Goal: Find specific page/section: Find specific page/section

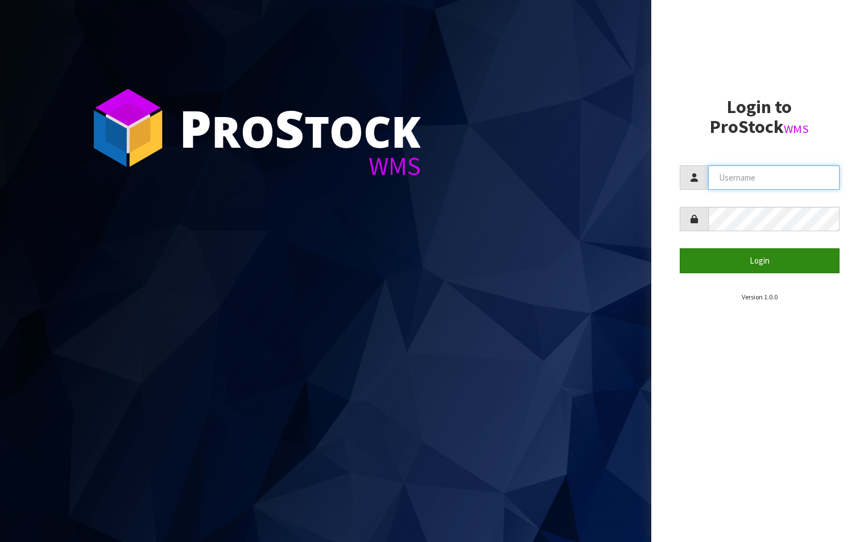
type input "aquacooler"
click at [783, 261] on button "Login" at bounding box center [759, 260] width 160 height 24
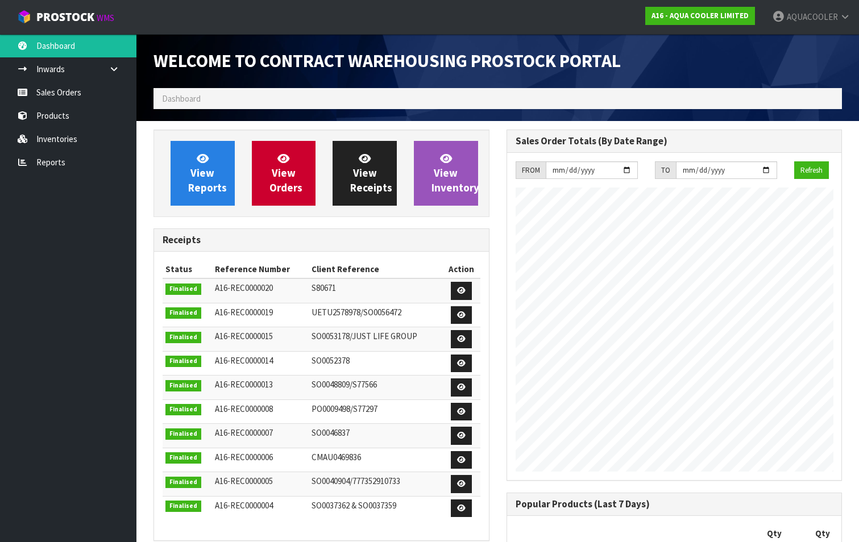
scroll to position [562, 352]
click at [60, 115] on link "Products" at bounding box center [68, 115] width 136 height 23
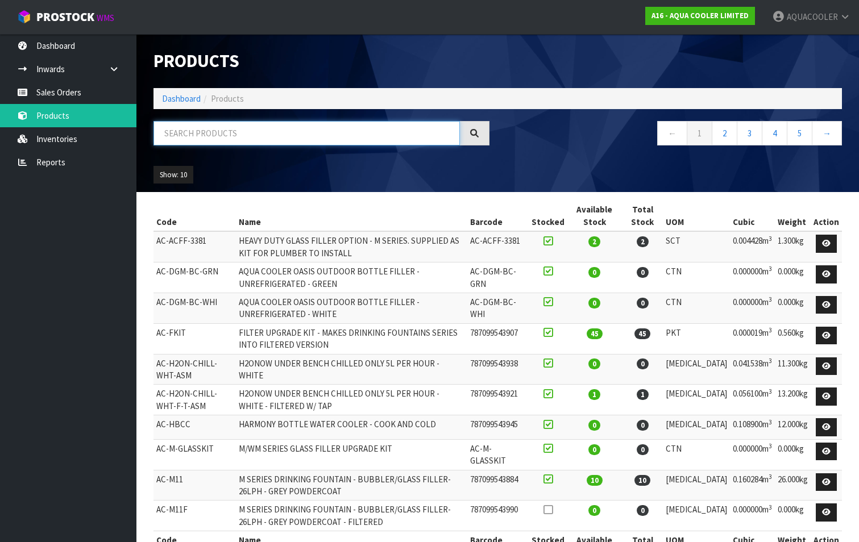
click at [197, 136] on input "text" at bounding box center [306, 133] width 306 height 24
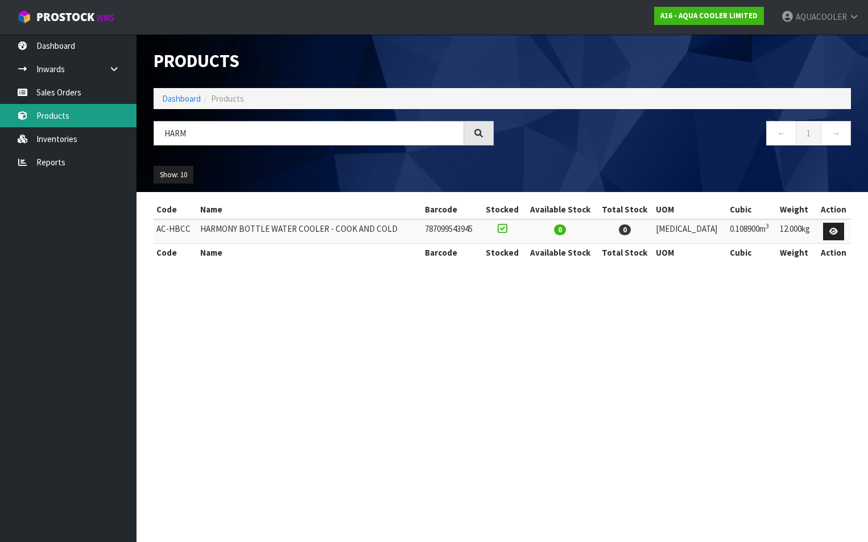
click at [53, 115] on link "Products" at bounding box center [68, 115] width 136 height 23
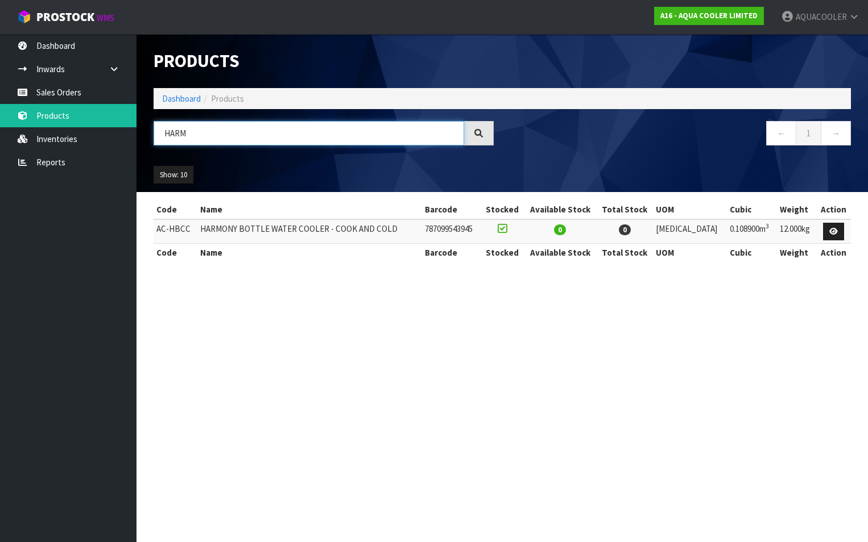
click at [201, 135] on input "HARM" at bounding box center [308, 133] width 310 height 24
type input "H"
